Goal: Task Accomplishment & Management: Manage account settings

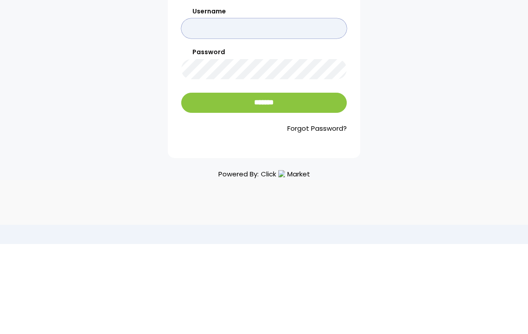
click at [219, 108] on input "Username" at bounding box center [263, 118] width 165 height 20
type input "**********"
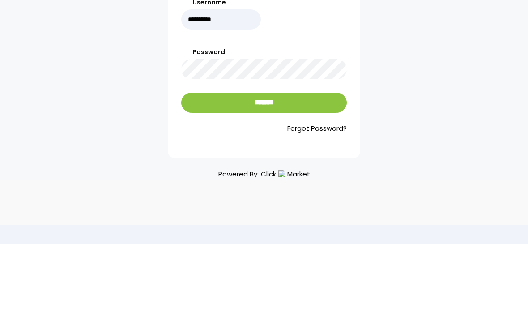
click at [311, 182] on input "*******" at bounding box center [263, 192] width 165 height 20
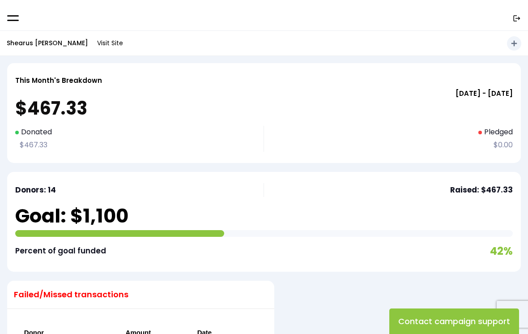
click at [515, 41] on icon "add" at bounding box center [513, 43] width 9 height 9
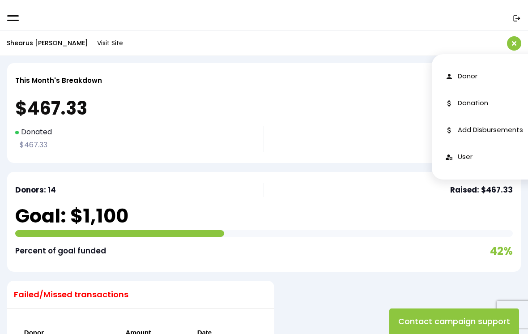
click at [501, 129] on span "Add Disbursements" at bounding box center [490, 130] width 65 height 10
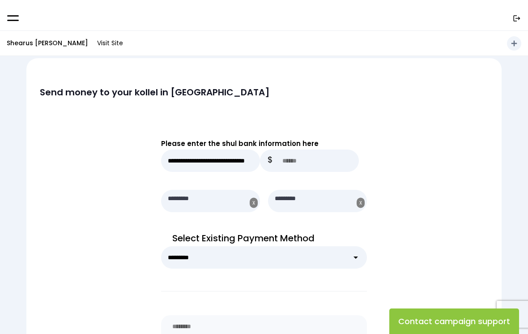
click at [514, 42] on icon "add" at bounding box center [513, 43] width 9 height 9
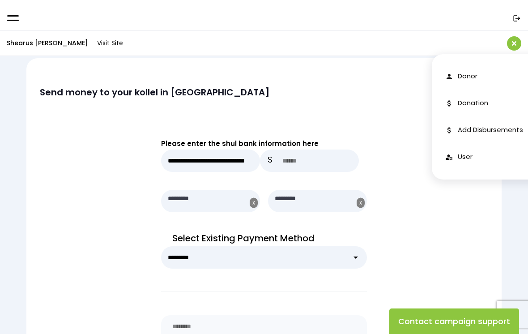
click at [471, 81] on div "Send money to your kollel in Eretz Yisrael" at bounding box center [263, 78] width 475 height 41
click at [470, 78] on div "Send money to your kollel in Eretz Yisrael" at bounding box center [263, 78] width 475 height 41
click at [465, 75] on div "Send money to your kollel in Eretz Yisrael" at bounding box center [263, 78] width 475 height 41
click at [483, 80] on div "Send money to your kollel in Eretz Yisrael" at bounding box center [263, 78] width 475 height 41
click at [487, 76] on div "Send money to your kollel in Eretz Yisrael" at bounding box center [263, 78] width 475 height 41
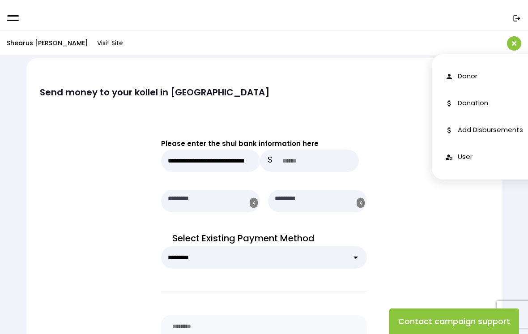
click at [477, 71] on div "Send money to your kollel in Eretz Yisrael" at bounding box center [263, 78] width 475 height 41
click at [482, 104] on span "Donation" at bounding box center [473, 103] width 30 height 10
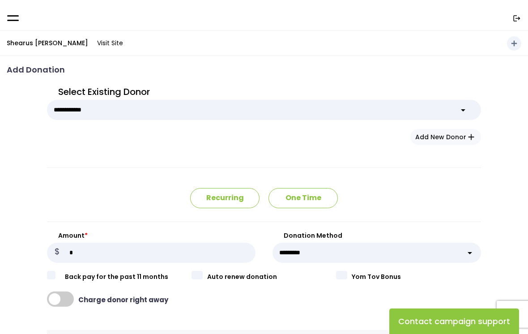
click at [425, 111] on select "**********" at bounding box center [264, 110] width 434 height 20
select select "*****"
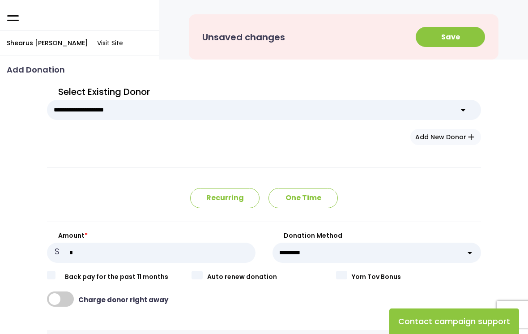
click at [10, 25] on div ".st0{fill:none;}" at bounding box center [264, 15] width 528 height 30
click at [14, 17] on span at bounding box center [13, 17] width 12 height 1
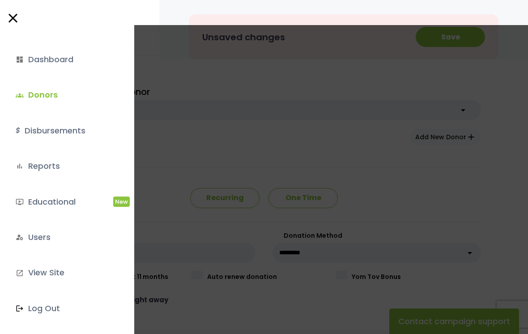
click at [59, 173] on link "bar_chart Reports" at bounding box center [65, 166] width 113 height 24
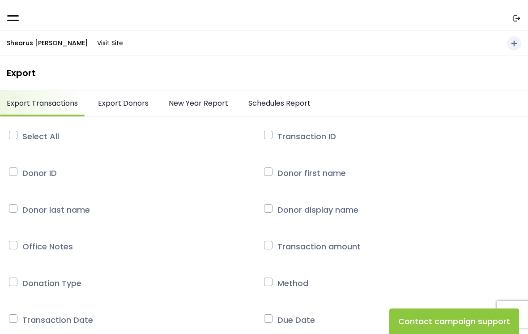
click at [18, 15] on link at bounding box center [13, 18] width 12 height 8
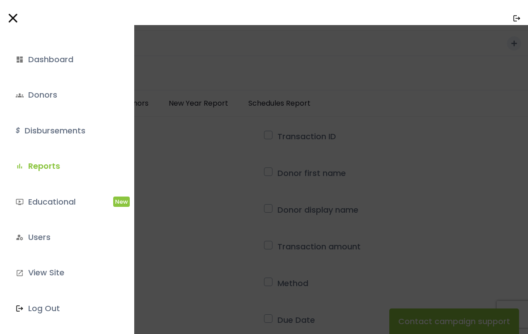
click at [72, 98] on link "groups Donors" at bounding box center [65, 95] width 113 height 24
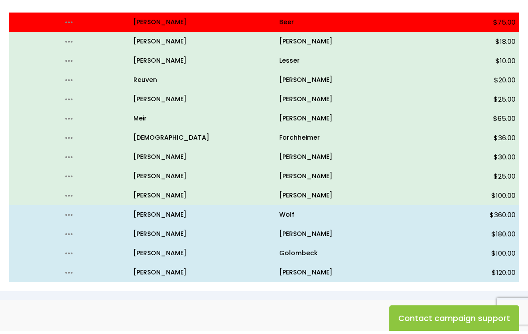
scroll to position [127, 0]
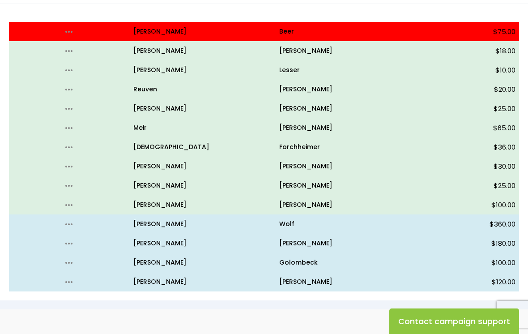
click at [287, 34] on p "Beer" at bounding box center [337, 31] width 116 height 11
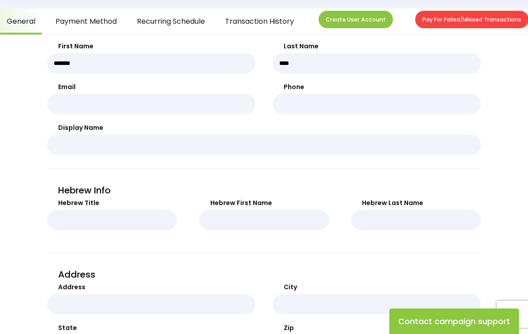
scroll to position [82, 0]
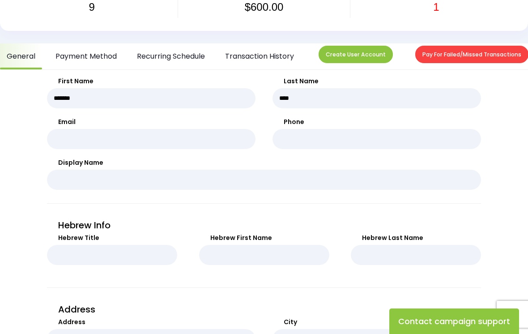
click at [475, 54] on button "Pay For Failed/Missed Transactions" at bounding box center [471, 54] width 113 height 17
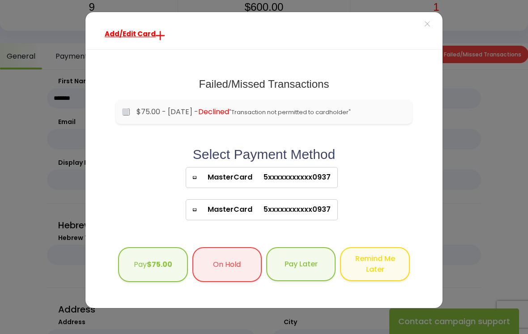
click at [282, 205] on span "5xxxxxxxxxxx0937" at bounding box center [291, 209] width 78 height 11
click at [289, 175] on span "5xxxxxxxxxxx0937" at bounding box center [291, 177] width 78 height 11
click at [122, 117] on li "$75.00 - 2025-09-21 - Declined "Transaction not permitted to cardholder"" at bounding box center [264, 112] width 296 height 24
click at [300, 176] on span "5xxxxxxxxxxx0937" at bounding box center [291, 177] width 78 height 11
click at [296, 214] on span "5xxxxxxxxxxx0937" at bounding box center [291, 209] width 78 height 11
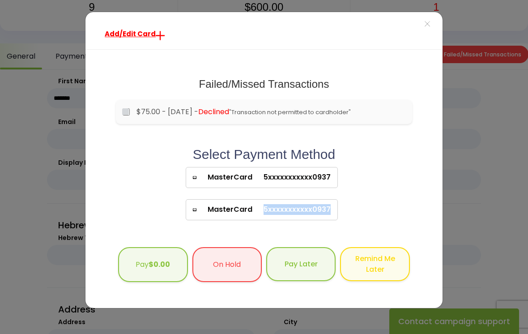
click at [379, 219] on div "MasterCard 5xxxxxxxxxxx0937" at bounding box center [264, 210] width 296 height 23
click at [156, 38] on icon at bounding box center [160, 35] width 9 height 13
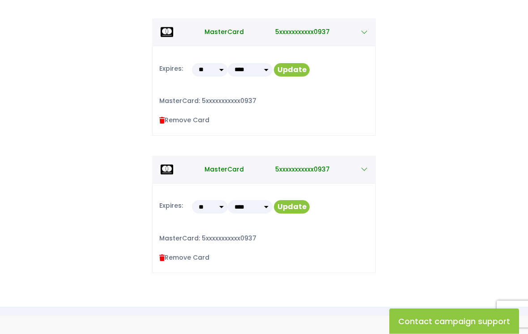
scroll to position [189, 0]
click at [191, 255] on label "Remove Card" at bounding box center [184, 258] width 50 height 9
click at [193, 254] on label "Remove Card" at bounding box center [184, 258] width 50 height 9
click at [174, 254] on label "Remove Card" at bounding box center [184, 258] width 50 height 9
click at [170, 255] on label "Remove Card" at bounding box center [184, 258] width 50 height 9
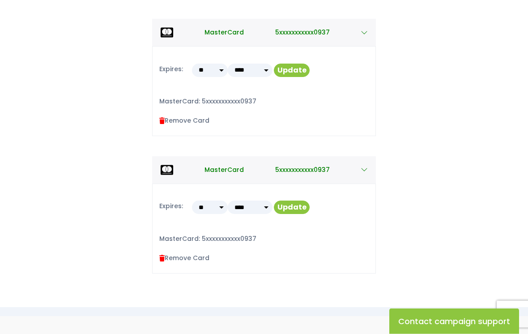
click at [173, 262] on div "Remove Card" at bounding box center [184, 256] width 50 height 22
click at [183, 254] on label "Remove Card" at bounding box center [184, 258] width 50 height 9
click at [173, 260] on label "Remove Card" at bounding box center [184, 258] width 50 height 9
click at [166, 256] on label "Remove Card" at bounding box center [184, 258] width 50 height 9
click at [161, 259] on icon at bounding box center [161, 258] width 5 height 6
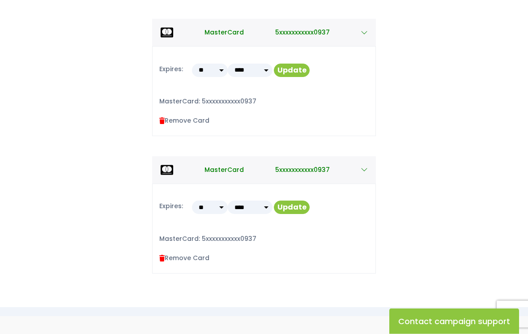
click at [164, 255] on icon at bounding box center [161, 258] width 5 height 6
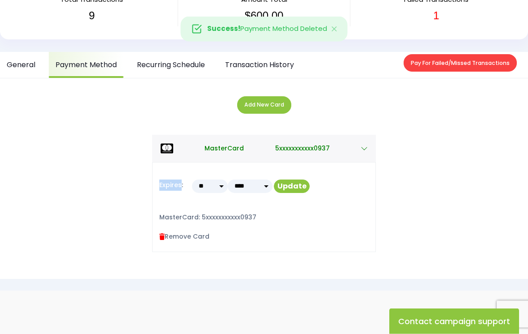
scroll to position [70, 0]
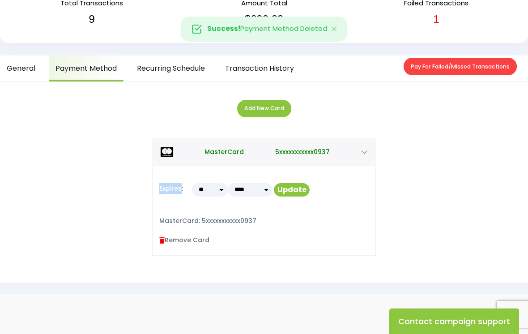
click at [267, 110] on button "Add New Card" at bounding box center [264, 108] width 54 height 17
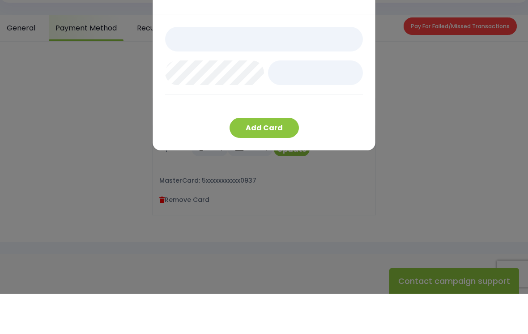
click at [279, 158] on button "Add Card" at bounding box center [263, 168] width 69 height 20
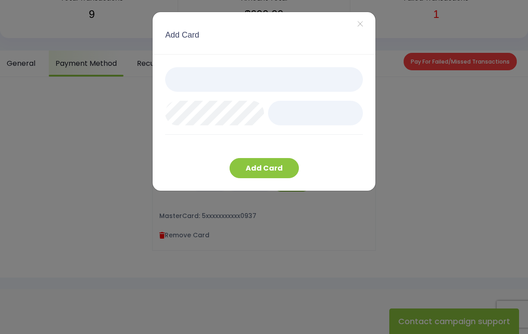
click at [277, 171] on button "Add Card" at bounding box center [263, 168] width 69 height 20
click at [258, 163] on button "Add Card" at bounding box center [263, 168] width 69 height 20
click at [266, 173] on button "Add Card" at bounding box center [263, 168] width 69 height 20
click at [268, 170] on button "Add Card" at bounding box center [263, 168] width 69 height 20
click at [270, 167] on button "Add Card" at bounding box center [263, 168] width 69 height 20
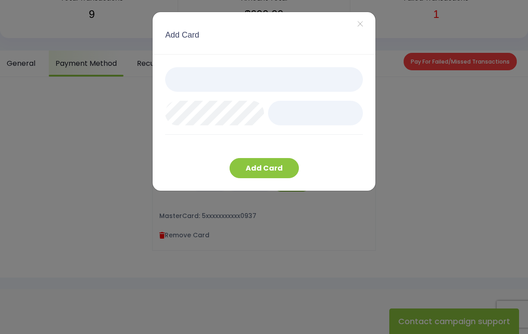
click at [271, 168] on button "Add Card" at bounding box center [263, 168] width 69 height 20
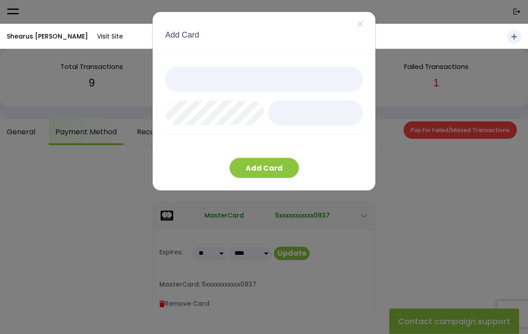
scroll to position [5, 0]
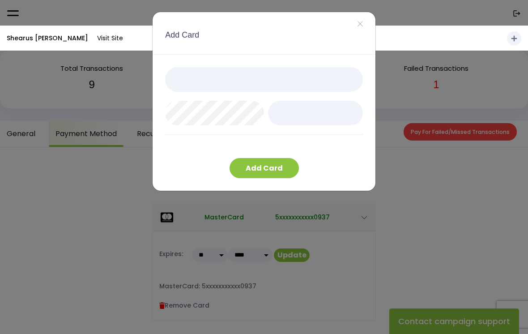
click at [274, 168] on button "Add Card" at bounding box center [263, 168] width 69 height 20
click at [277, 166] on button "Add Card" at bounding box center [263, 168] width 69 height 20
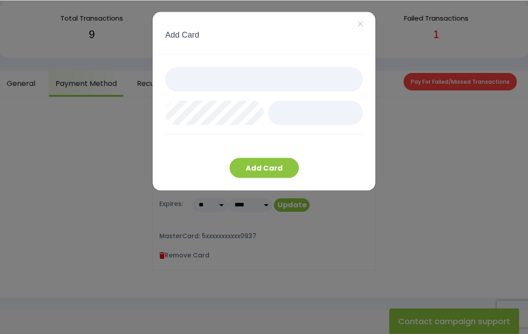
scroll to position [75, 0]
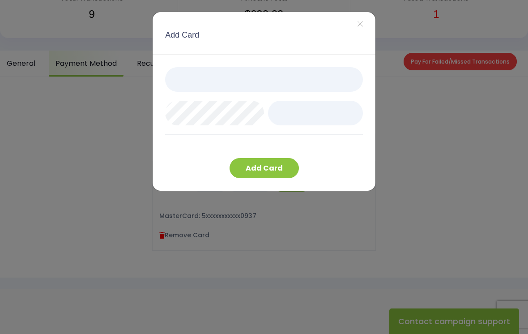
click at [265, 160] on button "Add Card" at bounding box center [263, 168] width 69 height 20
click at [260, 164] on button "Add Card" at bounding box center [263, 168] width 69 height 20
click at [184, 35] on h5 "Add Card" at bounding box center [182, 35] width 34 height 12
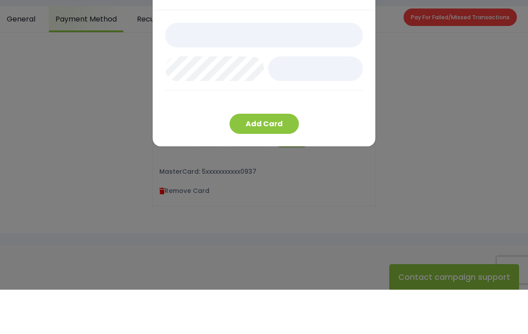
click at [269, 158] on button "Add Card" at bounding box center [263, 168] width 69 height 20
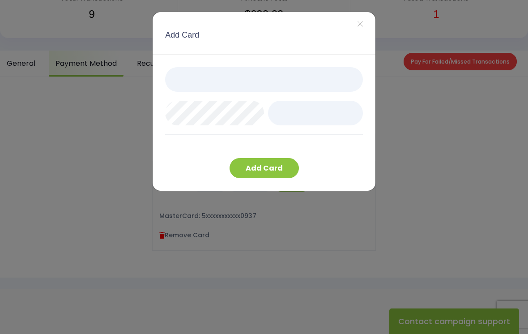
click at [265, 167] on button "Add Card" at bounding box center [263, 168] width 69 height 20
click at [183, 37] on h5 "Add Card" at bounding box center [182, 35] width 34 height 12
click at [182, 34] on h5 "Add Card" at bounding box center [182, 35] width 34 height 12
click at [197, 32] on h5 "Add Card" at bounding box center [182, 35] width 34 height 12
click at [266, 165] on button "Add Card" at bounding box center [263, 168] width 69 height 20
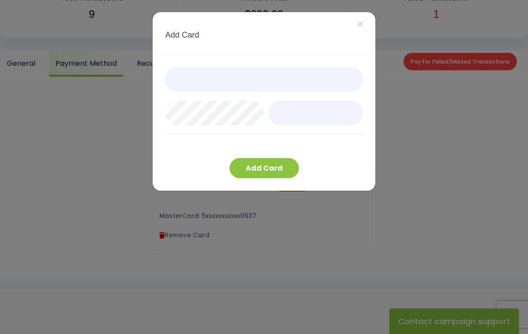
click at [252, 169] on button "Add Card" at bounding box center [263, 168] width 69 height 20
click at [255, 166] on button "Add Card" at bounding box center [263, 168] width 69 height 20
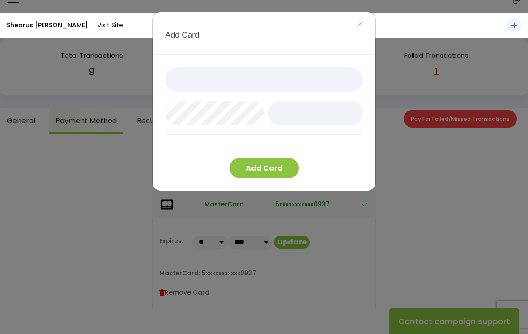
scroll to position [0, 0]
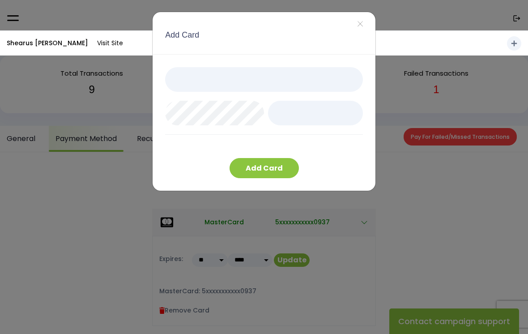
click at [260, 170] on button "Add Card" at bounding box center [263, 168] width 69 height 20
click at [263, 170] on button "Add Card" at bounding box center [263, 168] width 69 height 20
click at [279, 166] on button "Add Card" at bounding box center [263, 168] width 69 height 20
click at [268, 169] on button "Add Card" at bounding box center [263, 168] width 69 height 20
click at [263, 172] on button "Add Card" at bounding box center [263, 168] width 69 height 20
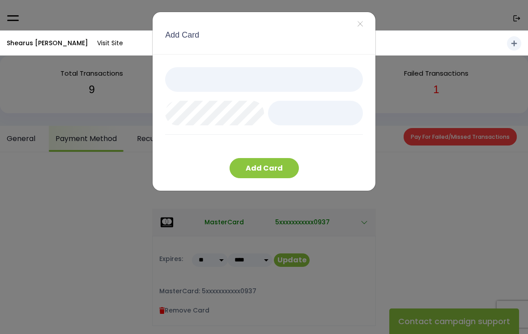
click at [185, 33] on h5 "Add Card" at bounding box center [182, 35] width 34 height 12
click at [184, 40] on h5 "Add Card" at bounding box center [182, 35] width 34 height 12
click at [195, 42] on div "Add Card ×" at bounding box center [264, 33] width 223 height 42
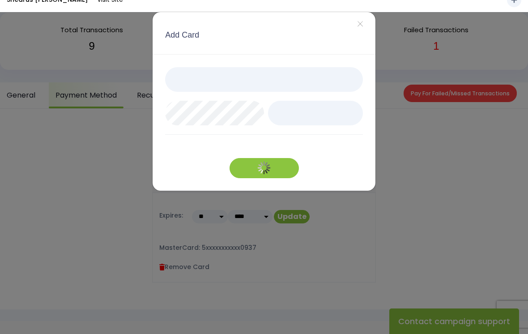
scroll to position [45, 0]
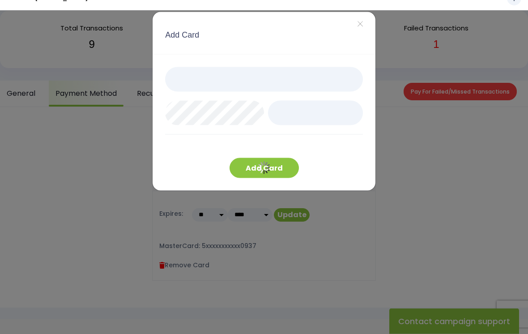
scroll to position [45, 0]
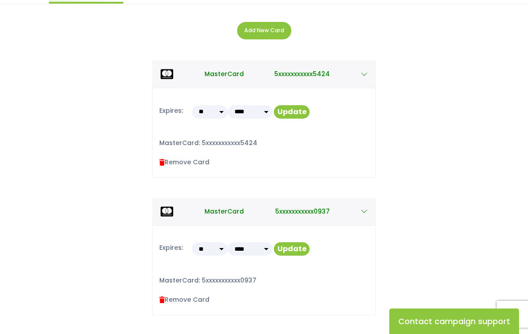
scroll to position [148, 0]
click at [172, 298] on label "Remove Card" at bounding box center [184, 299] width 50 height 9
click at [164, 297] on icon at bounding box center [161, 300] width 5 height 6
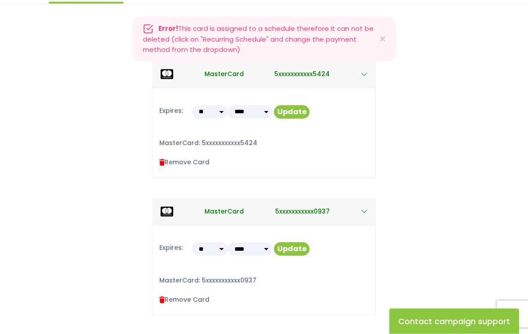
scroll to position [148, 0]
click at [175, 297] on label "Remove Card" at bounding box center [184, 299] width 50 height 9
click at [185, 298] on label "Remove Card" at bounding box center [184, 299] width 50 height 9
click at [181, 297] on label "Remove Card" at bounding box center [184, 299] width 50 height 9
click at [163, 301] on icon at bounding box center [161, 300] width 5 height 6
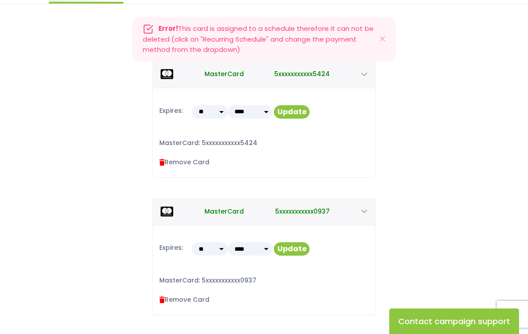
click at [171, 301] on label "Remove Card" at bounding box center [184, 299] width 50 height 9
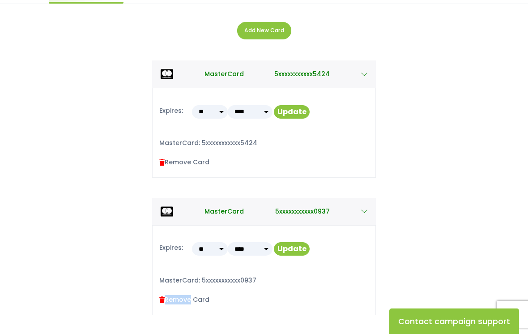
click at [194, 301] on label "Remove Card" at bounding box center [184, 299] width 50 height 9
click at [172, 307] on div "Expires: ** ** ** ** ** ** ** ** ** ** ** ** **** **** **** **** **** **** ****" at bounding box center [264, 270] width 224 height 90
click at [164, 300] on icon at bounding box center [161, 300] width 5 height 6
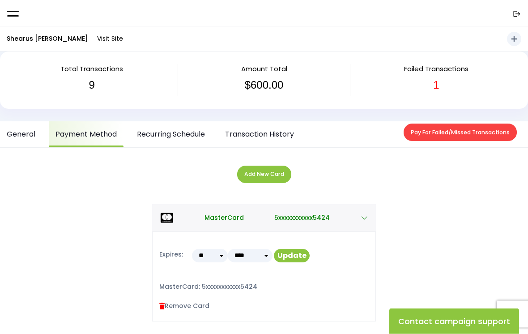
scroll to position [0, 0]
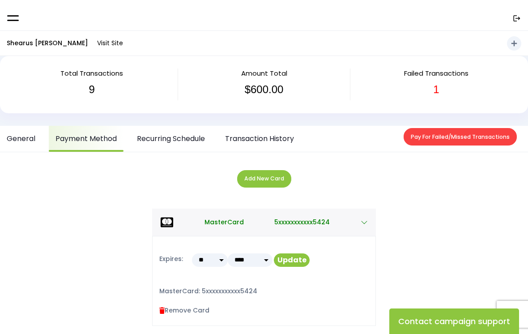
click at [181, 136] on link "Recurring Schedule" at bounding box center [170, 139] width 81 height 26
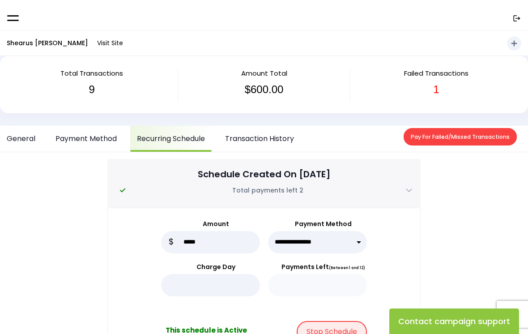
click at [363, 235] on select "**********" at bounding box center [317, 242] width 99 height 22
select select "*****"
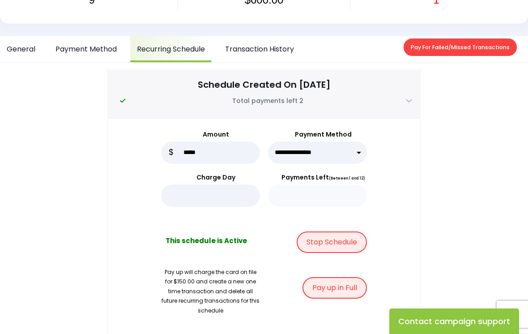
scroll to position [103, 0]
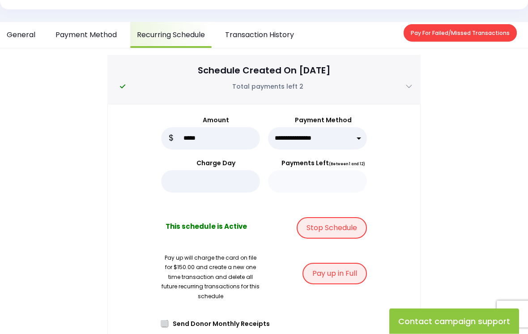
click at [345, 276] on button "Pay up in Full" at bounding box center [334, 273] width 64 height 21
click at [338, 276] on button "Pay up in Full" at bounding box center [334, 273] width 64 height 21
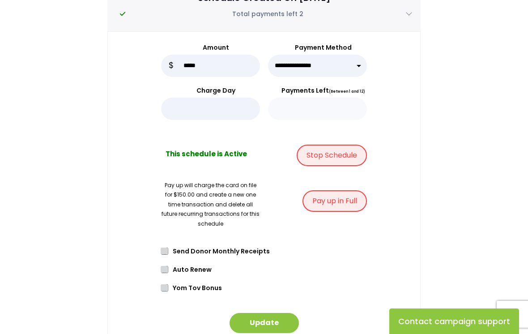
scroll to position [177, 0]
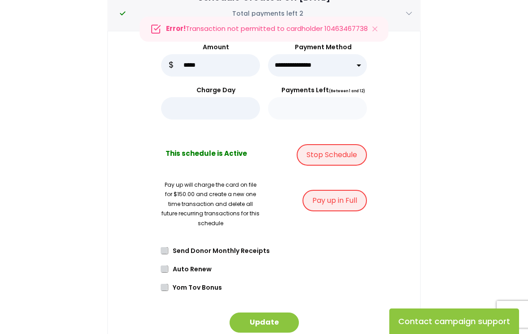
click at [168, 266] on label "Auto Renew" at bounding box center [267, 268] width 199 height 9
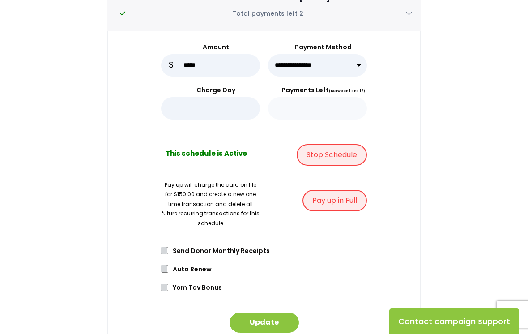
click at [223, 153] on b "This schedule is Active" at bounding box center [205, 157] width 81 height 18
click at [231, 156] on b "This schedule is Active" at bounding box center [205, 157] width 81 height 18
click at [279, 322] on button "Update" at bounding box center [263, 322] width 69 height 20
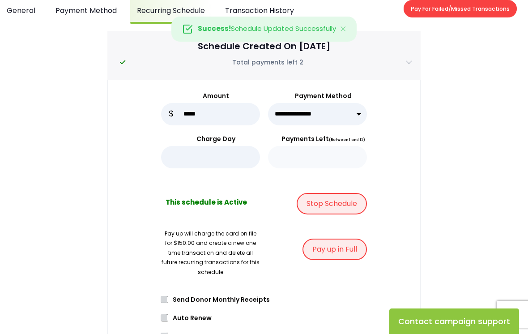
scroll to position [134, 0]
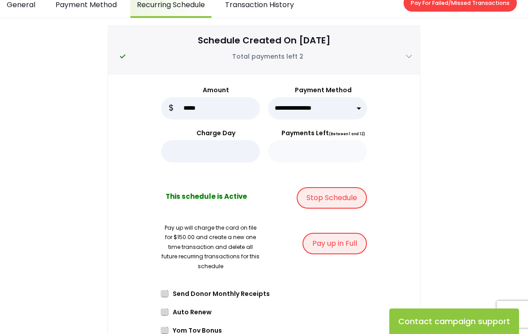
click at [348, 197] on button "Stop Schedule" at bounding box center [332, 197] width 70 height 21
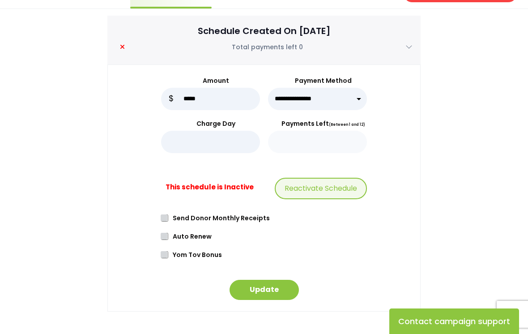
scroll to position [142, 0]
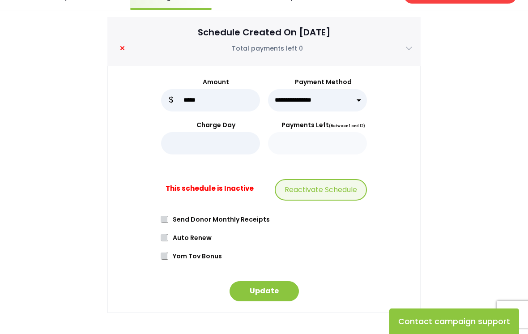
click at [237, 187] on b "This schedule is Inactive" at bounding box center [209, 192] width 88 height 18
click at [222, 190] on b "This schedule is Inactive" at bounding box center [209, 192] width 88 height 18
click at [354, 190] on button "Reactivate Schedule" at bounding box center [321, 189] width 92 height 21
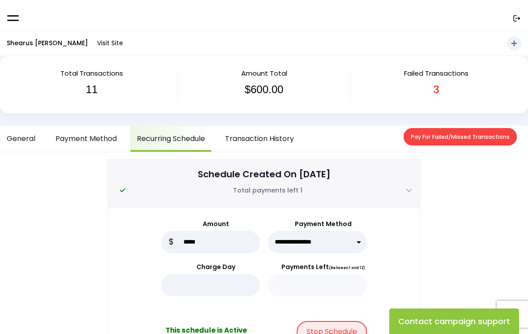
click at [516, 40] on icon "add" at bounding box center [513, 43] width 9 height 9
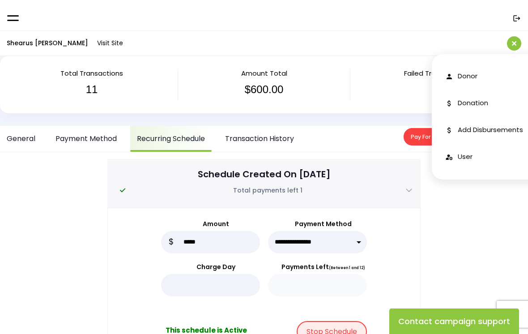
click at [479, 104] on span "Donation" at bounding box center [473, 103] width 30 height 10
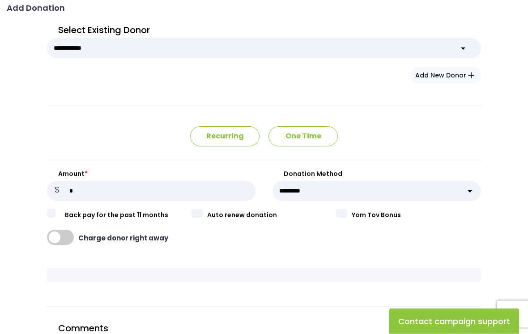
scroll to position [67, 0]
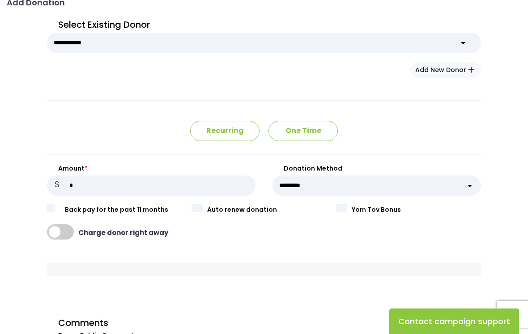
click at [313, 131] on p "One Time" at bounding box center [302, 131] width 69 height 20
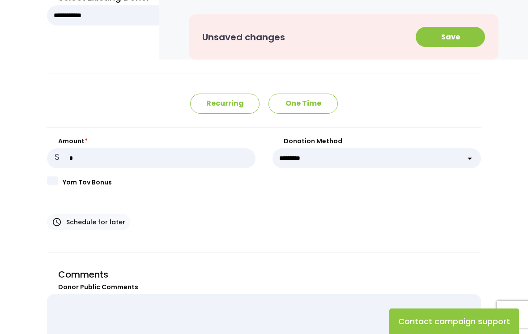
scroll to position [95, 0]
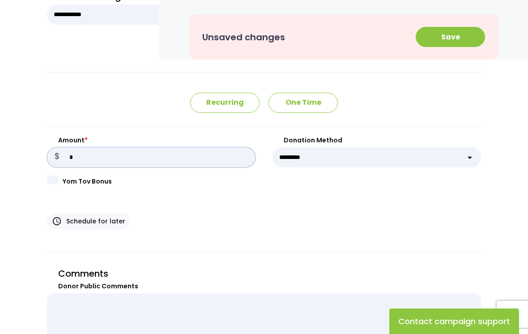
click at [106, 157] on input "Amount *" at bounding box center [151, 157] width 208 height 20
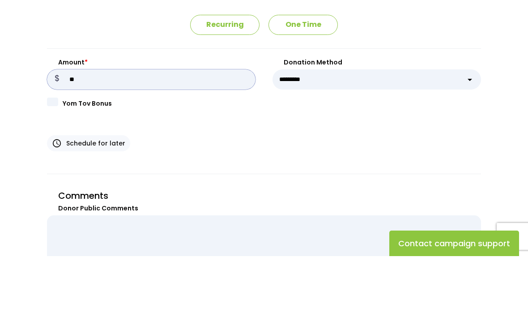
type input "**"
click at [336, 147] on select "**********" at bounding box center [376, 157] width 208 height 20
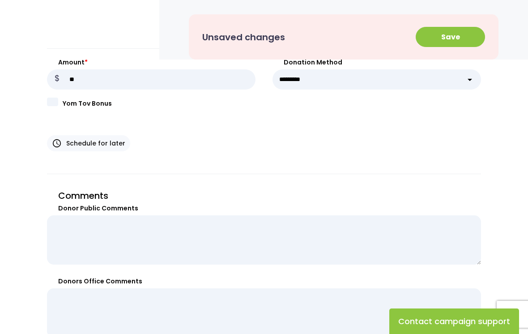
select select "**"
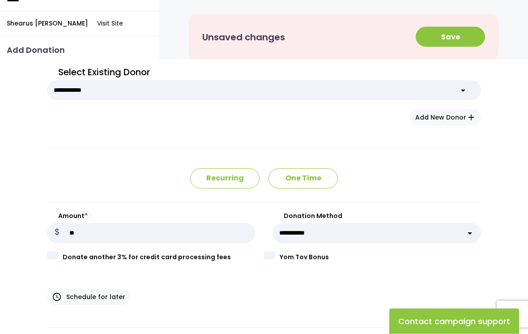
scroll to position [14, 0]
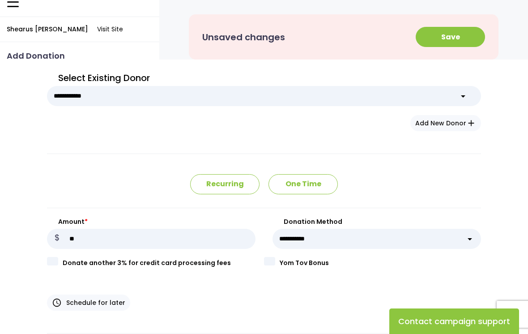
click at [346, 98] on select "**********" at bounding box center [264, 96] width 434 height 20
select select "*****"
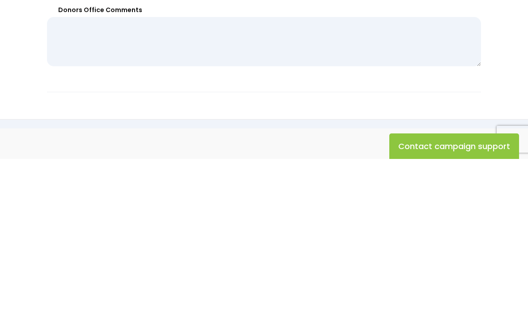
scroll to position [373, 0]
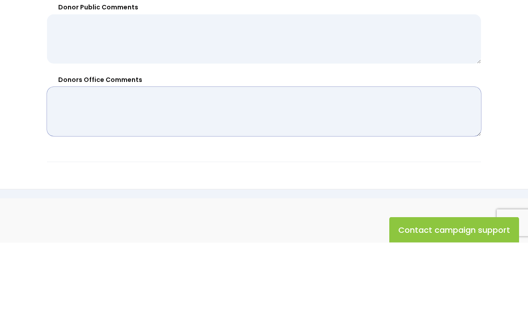
click at [114, 178] on textarea "Donors Office Comments" at bounding box center [264, 202] width 434 height 49
type textarea "*"
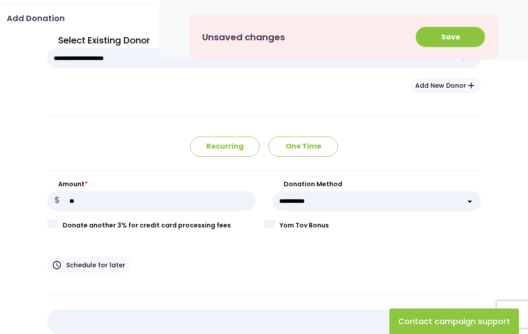
scroll to position [0, 0]
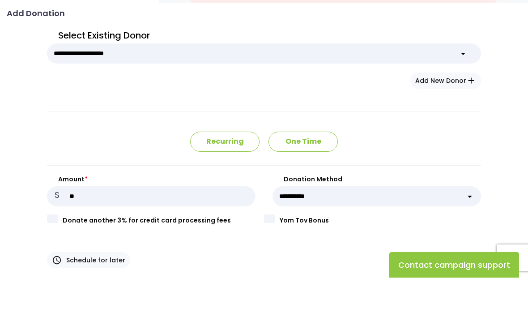
type textarea "*********"
click at [328, 188] on p "One Time" at bounding box center [302, 198] width 69 height 20
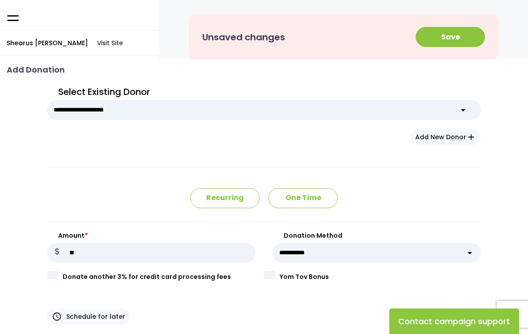
click at [462, 38] on button "Save" at bounding box center [450, 37] width 69 height 20
click at [447, 34] on button "Save" at bounding box center [450, 37] width 69 height 20
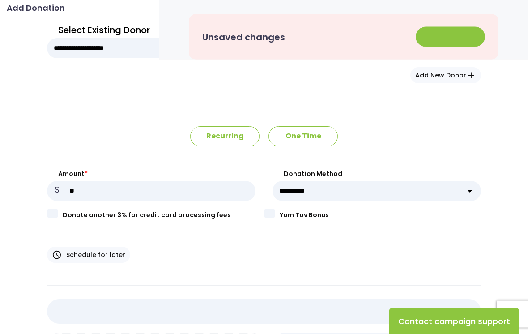
scroll to position [62, 0]
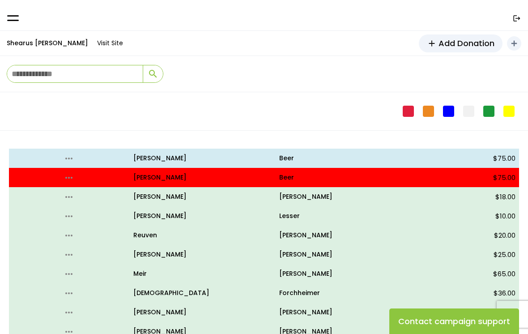
click at [299, 158] on p "Beer" at bounding box center [337, 158] width 116 height 11
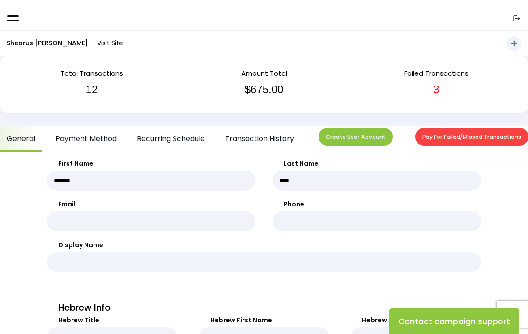
click at [504, 136] on button "Pay For Failed/Missed Transactions" at bounding box center [471, 136] width 113 height 17
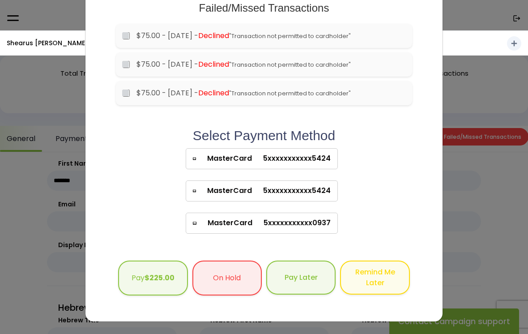
scroll to position [76, 0]
click at [136, 64] on li "$75.00 - [DATE] - Declined "Transaction not permitted to cardholder"" at bounding box center [264, 65] width 296 height 24
click at [138, 32] on label "$75.00 - [DATE] - Declined "Transaction not permitted to cardholder"" at bounding box center [270, 36] width 269 height 11
click at [129, 55] on li "$75.00 - 2025-10-09 - Declined "Transaction not permitted to cardholder"" at bounding box center [264, 65] width 296 height 24
click at [278, 190] on span "5xxxxxxxxxxx5424" at bounding box center [291, 191] width 79 height 11
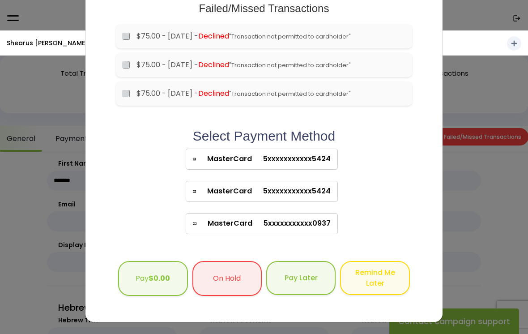
click at [249, 286] on button "On Hold" at bounding box center [226, 278] width 69 height 35
click at [487, 204] on div "Add/Edit Card × Failed/Missed Transactions would you like to pay for these tran…" at bounding box center [264, 167] width 528 height 334
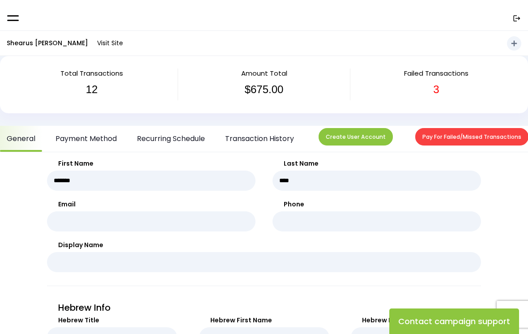
click at [517, 18] on icon ".st0{fill:none;}" at bounding box center [517, 18] width 8 height 8
